Goal: Find specific fact: Find specific page/section

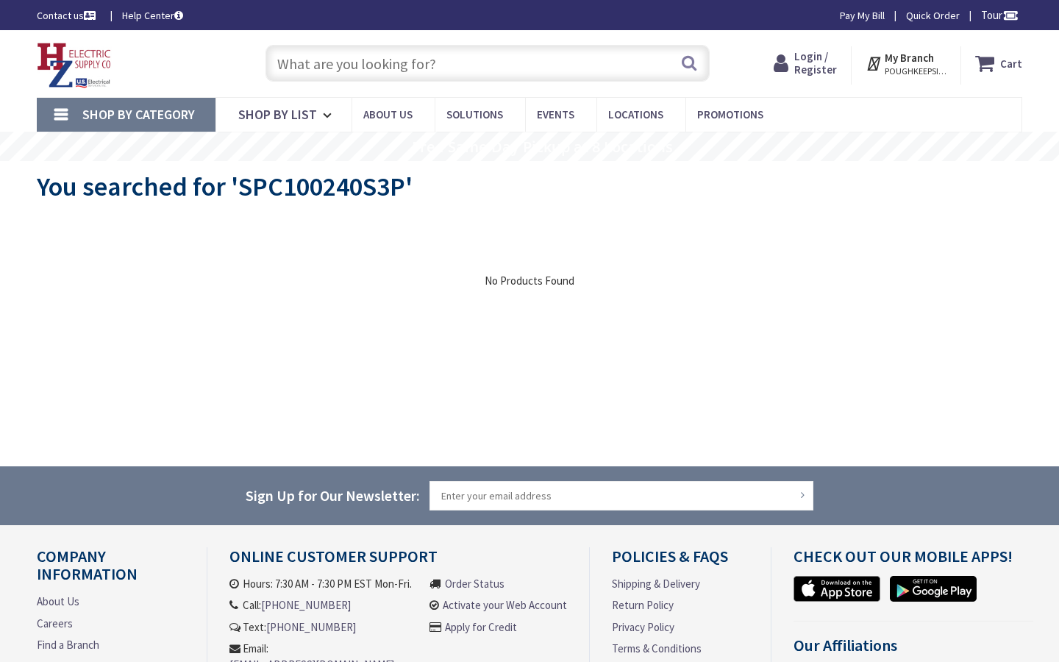
type input "[STREET_ADDRESS][US_STATE]"
